Goal: Task Accomplishment & Management: Use online tool/utility

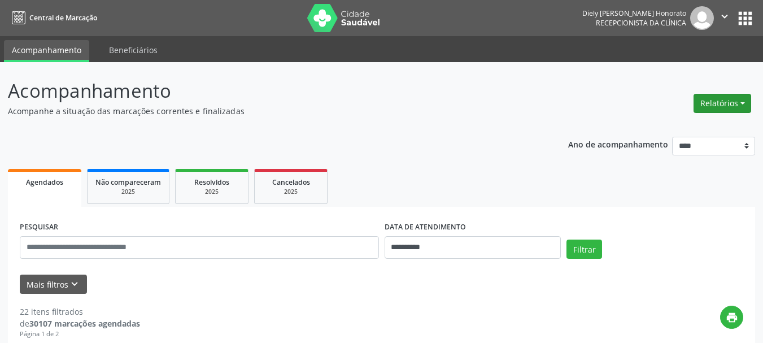
click at [710, 101] on button "Relatórios" at bounding box center [722, 103] width 58 height 19
click at [675, 128] on link "Agendamentos" at bounding box center [690, 128] width 121 height 16
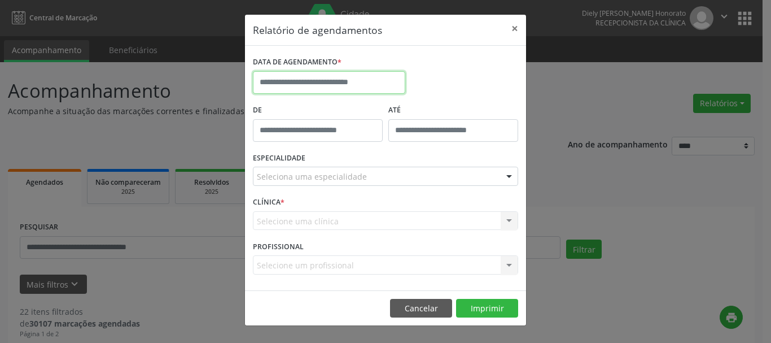
click at [309, 84] on input "text" at bounding box center [329, 82] width 152 height 23
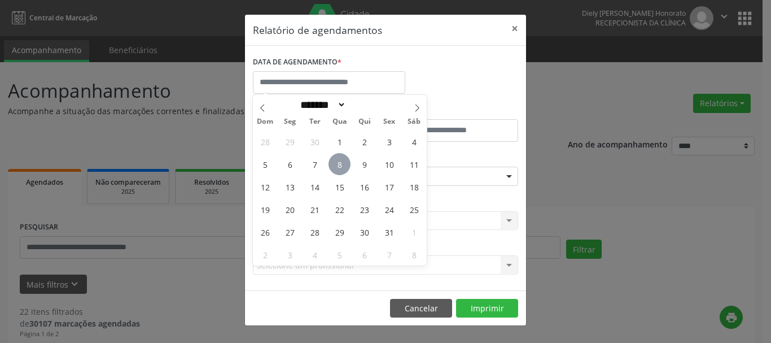
click at [337, 160] on span "8" at bounding box center [340, 164] width 22 height 22
type input "**********"
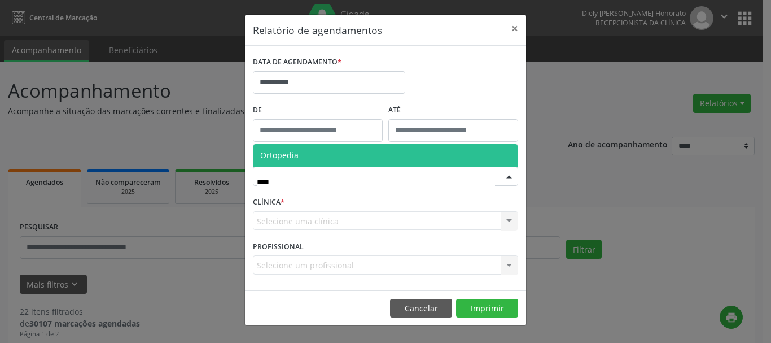
type input "*****"
click at [295, 153] on span "Ortopedia" at bounding box center [279, 155] width 38 height 11
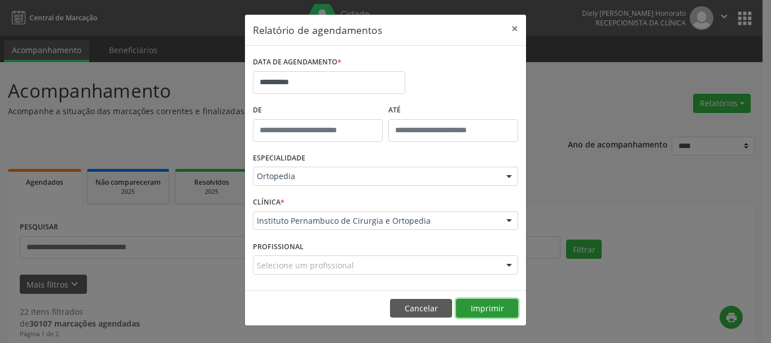
click at [484, 302] on button "Imprimir" at bounding box center [487, 308] width 62 height 19
click at [514, 28] on button "×" at bounding box center [515, 29] width 23 height 28
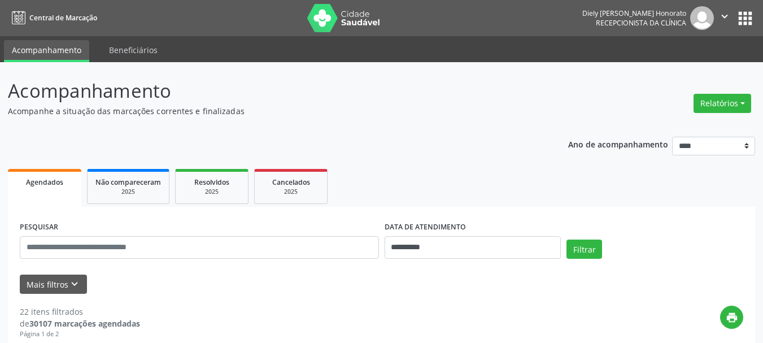
click at [721, 16] on icon "" at bounding box center [724, 16] width 12 height 12
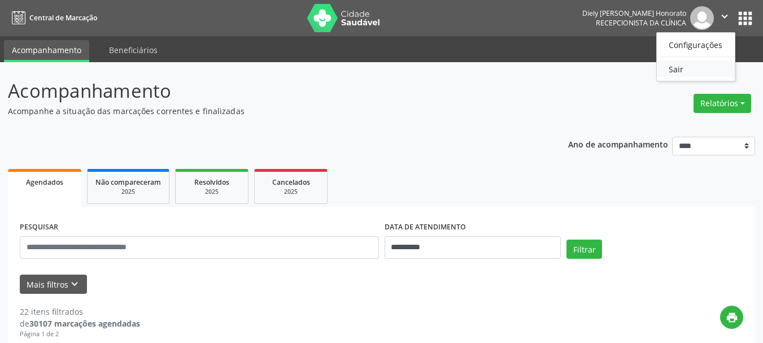
click at [696, 67] on link "Sair" at bounding box center [696, 69] width 78 height 16
